Goal: Task Accomplishment & Management: Manage account settings

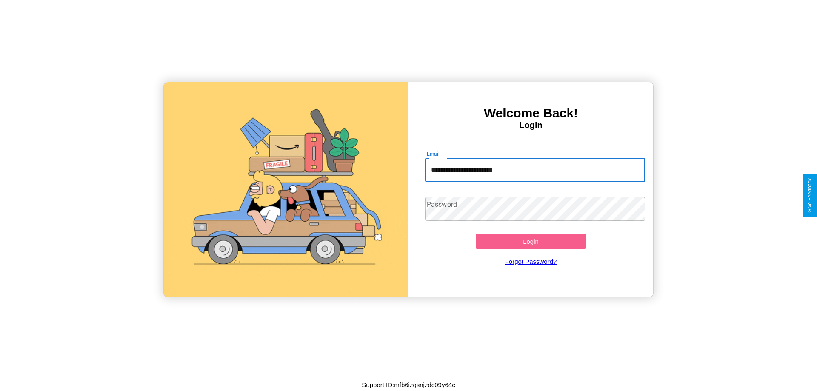
type input "**********"
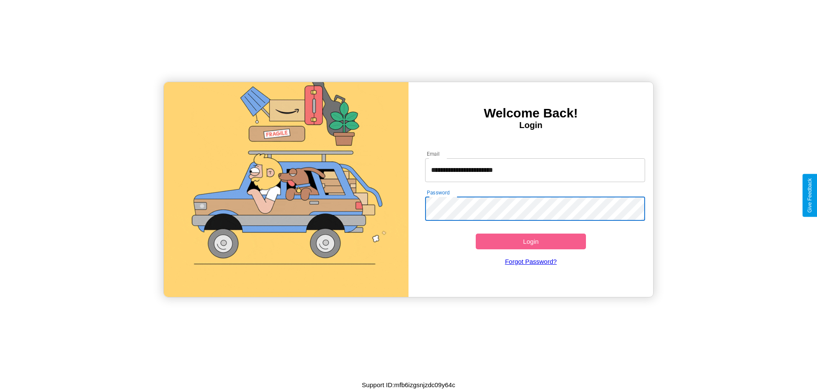
click at [531, 241] on button "Login" at bounding box center [531, 242] width 110 height 16
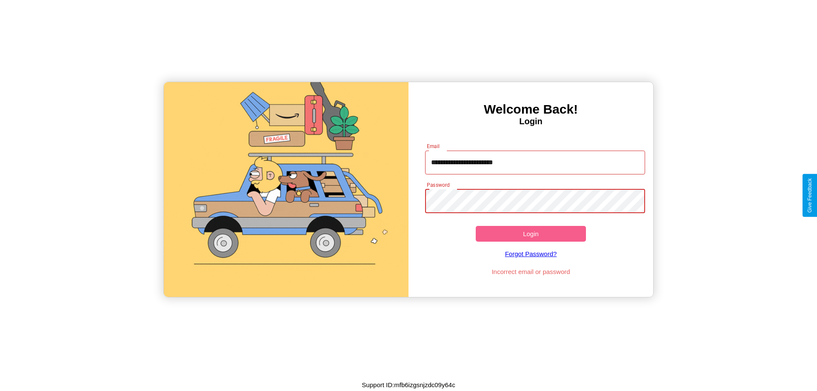
click at [531, 234] on button "Login" at bounding box center [531, 234] width 110 height 16
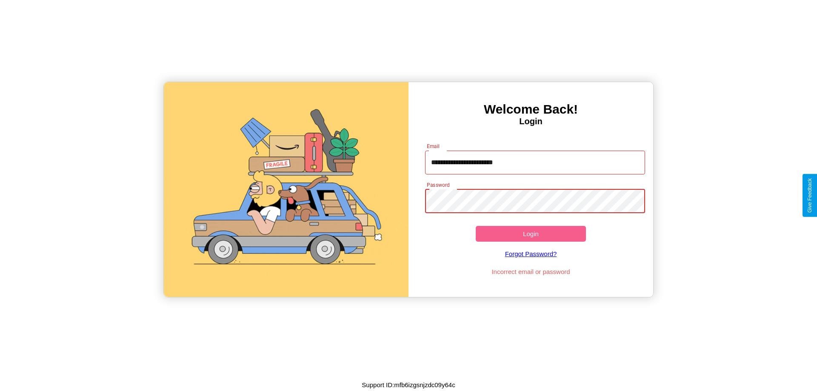
click at [531, 234] on button "Login" at bounding box center [531, 234] width 110 height 16
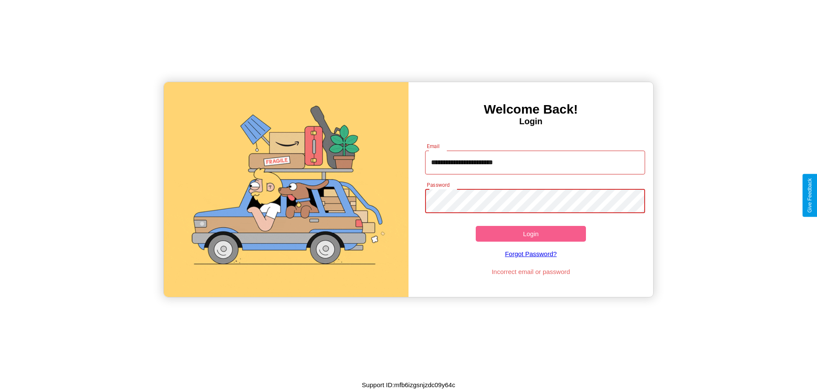
click at [531, 234] on button "Login" at bounding box center [531, 234] width 110 height 16
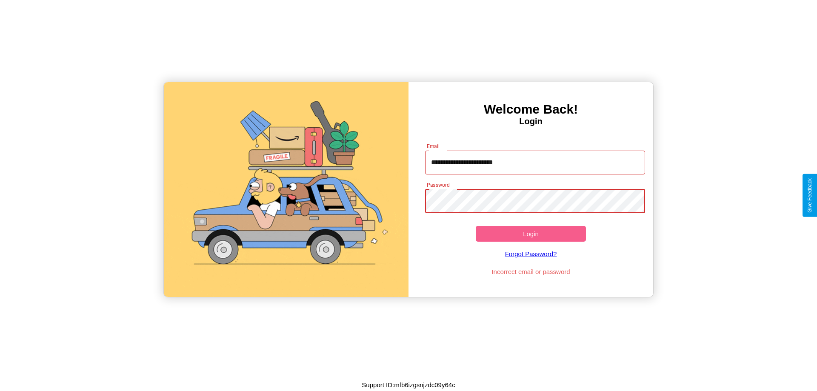
click at [531, 234] on button "Login" at bounding box center [531, 234] width 110 height 16
